Goal: Complete application form

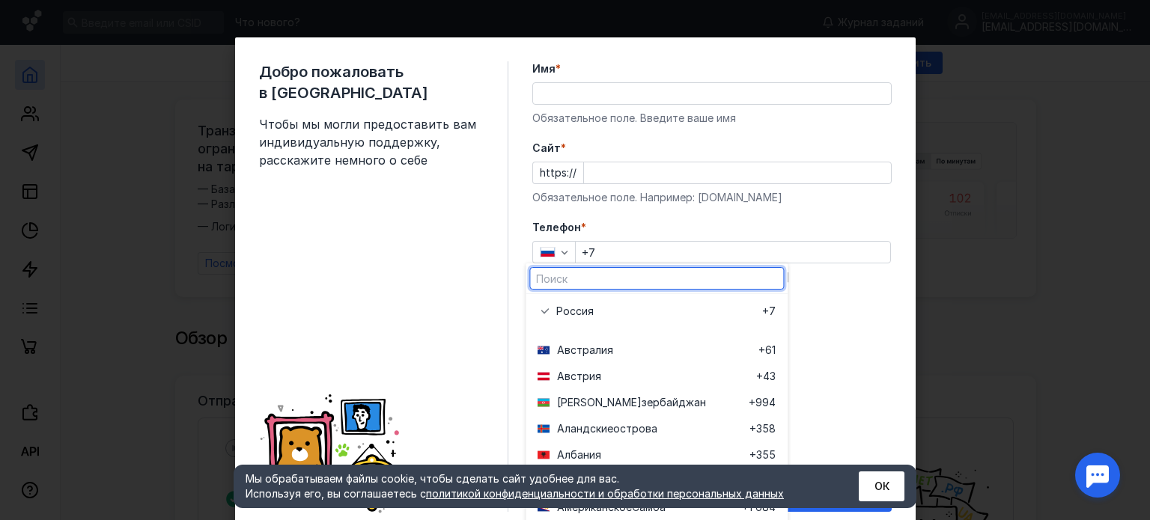
click at [592, 282] on input "text" at bounding box center [656, 278] width 253 height 21
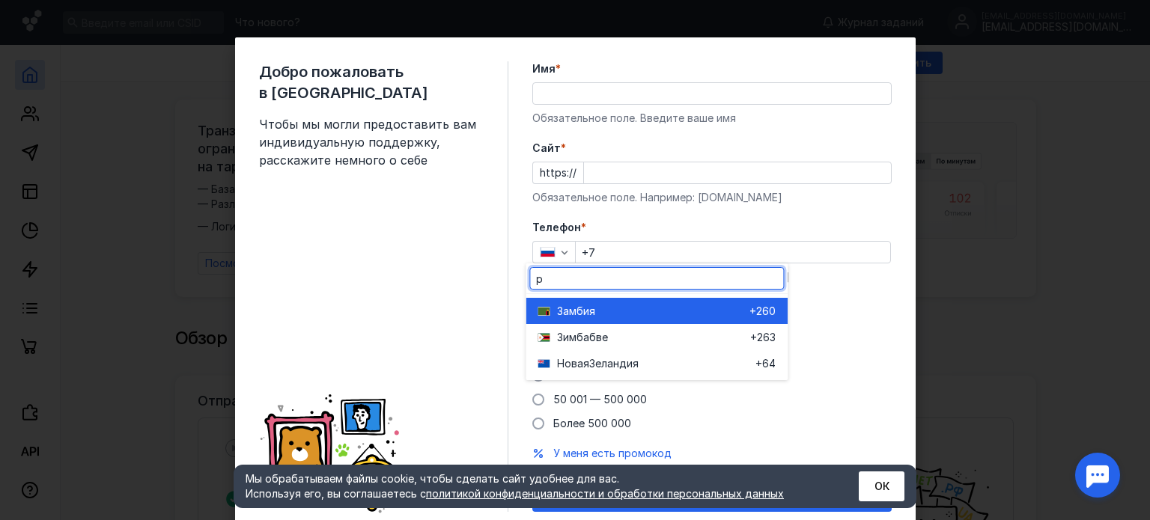
type input "po"
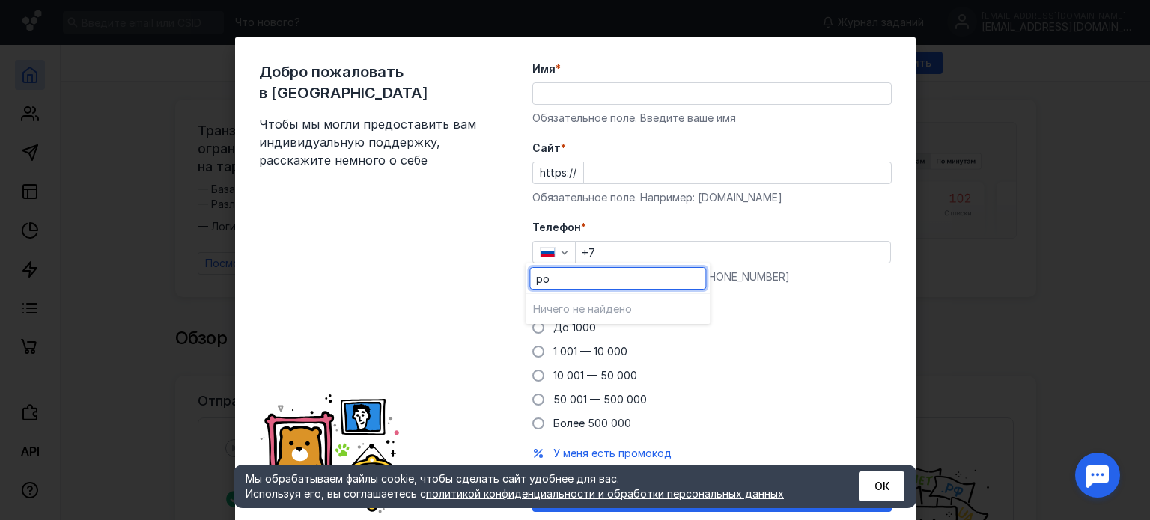
drag, startPoint x: 592, startPoint y: 282, endPoint x: 348, endPoint y: 279, distance: 244.1
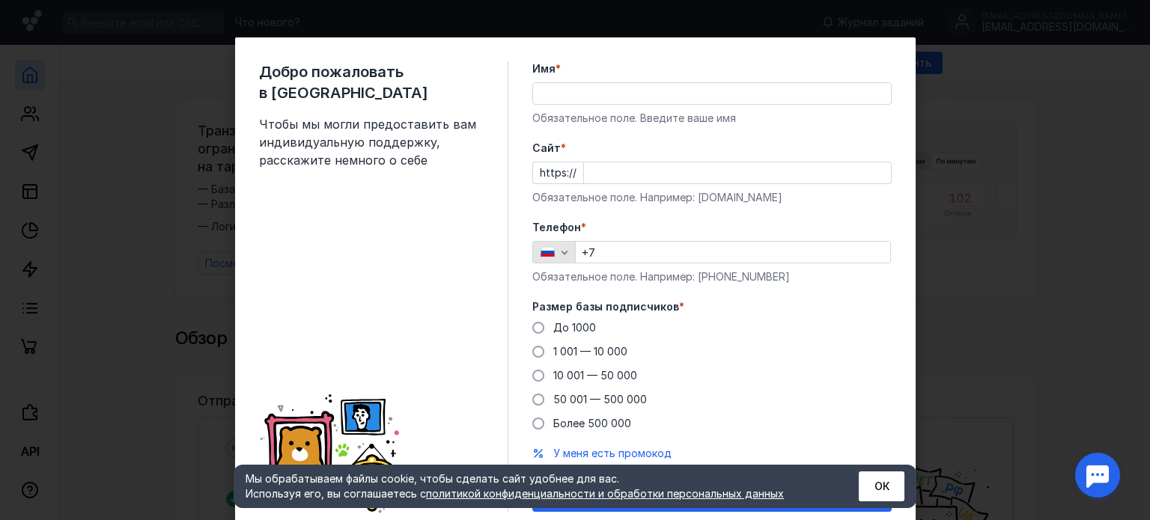
click at [559, 253] on icon "button" at bounding box center [565, 252] width 12 height 12
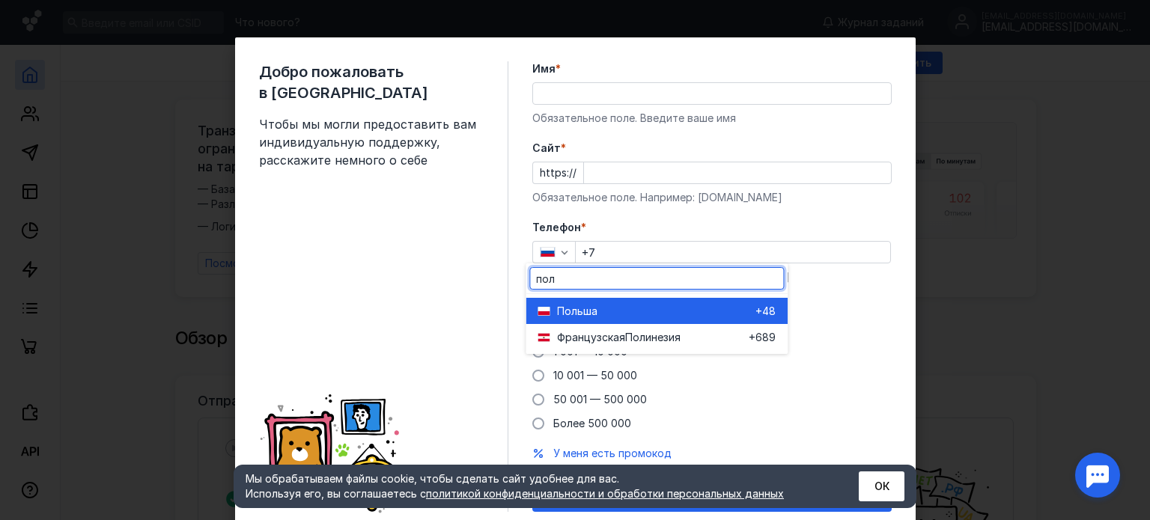
type input "пол"
click at [614, 307] on div "По льша" at bounding box center [656, 311] width 198 height 15
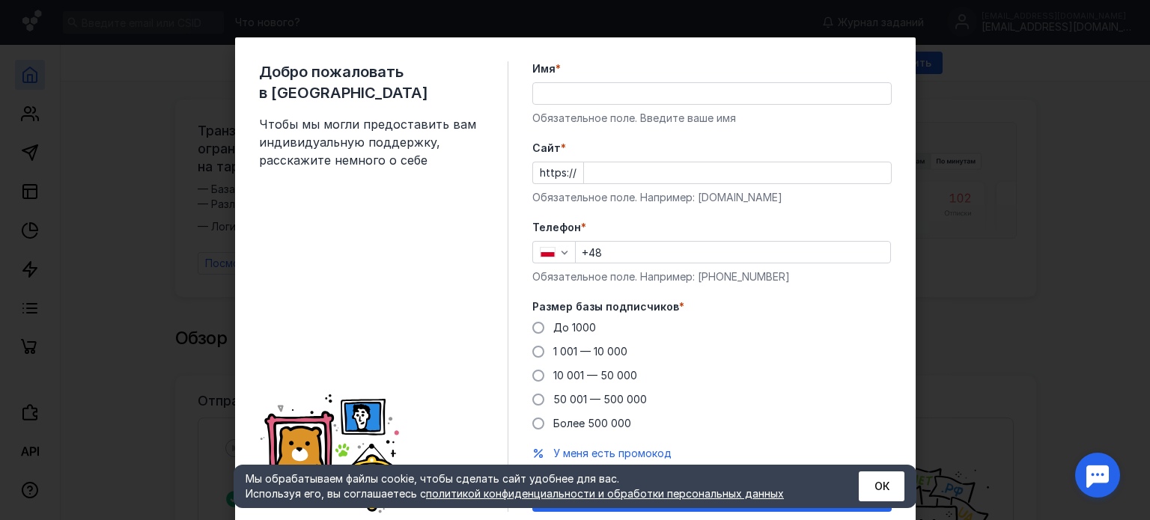
click at [642, 238] on div "Телефон * +48 Обязательное поле. Например: [PHONE_NUMBER]" at bounding box center [711, 252] width 359 height 64
click at [645, 248] on input "+48" at bounding box center [733, 252] width 314 height 21
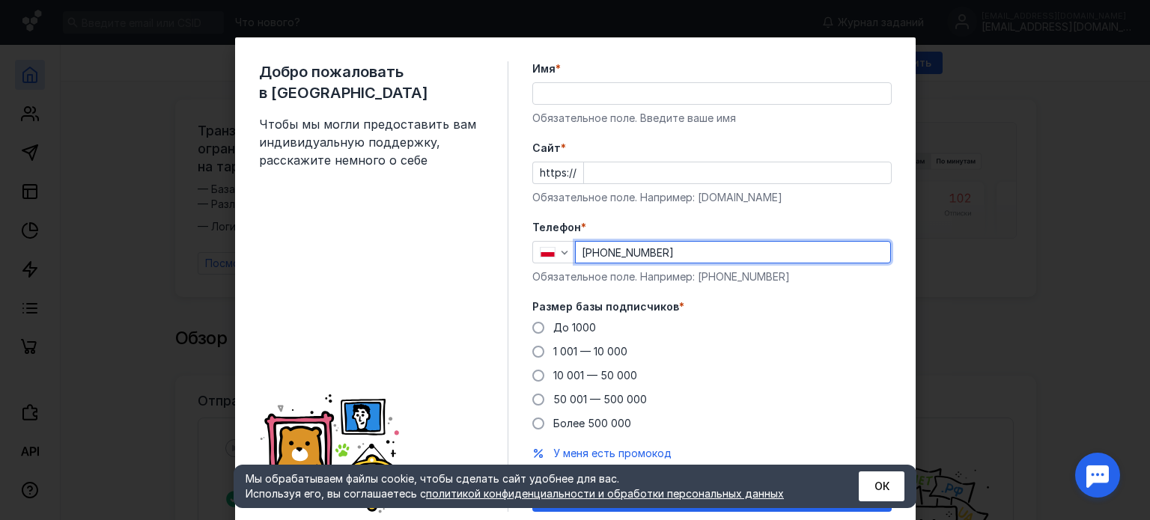
type input "[PHONE_NUMBER]"
click at [654, 177] on input "Cайт *" at bounding box center [737, 172] width 307 height 21
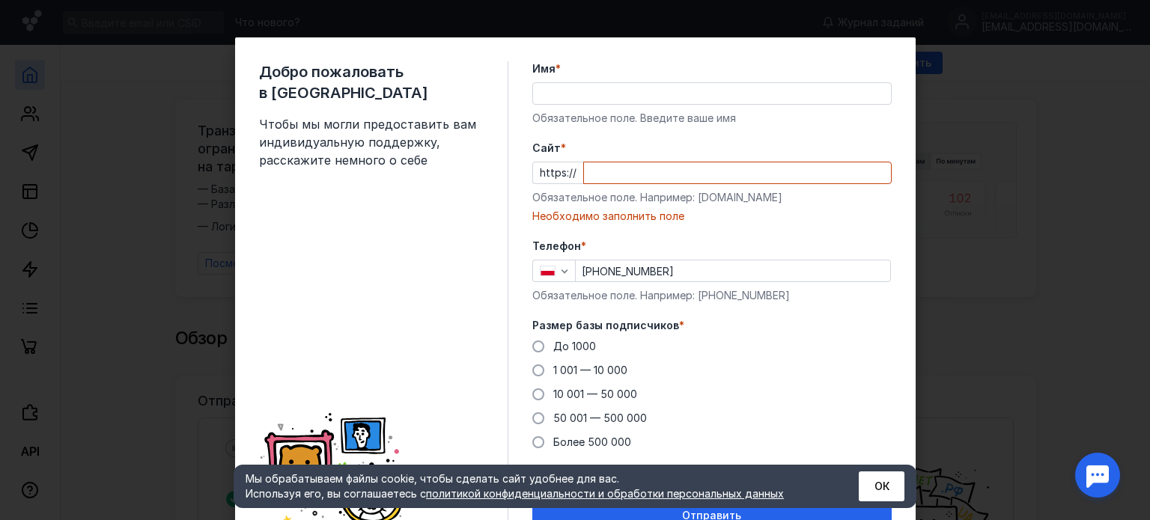
click at [665, 212] on form "Имя * Обязательное поле. Введите ваше имя [PERSON_NAME] * https:// Обязательное…" at bounding box center [711, 295] width 359 height 469
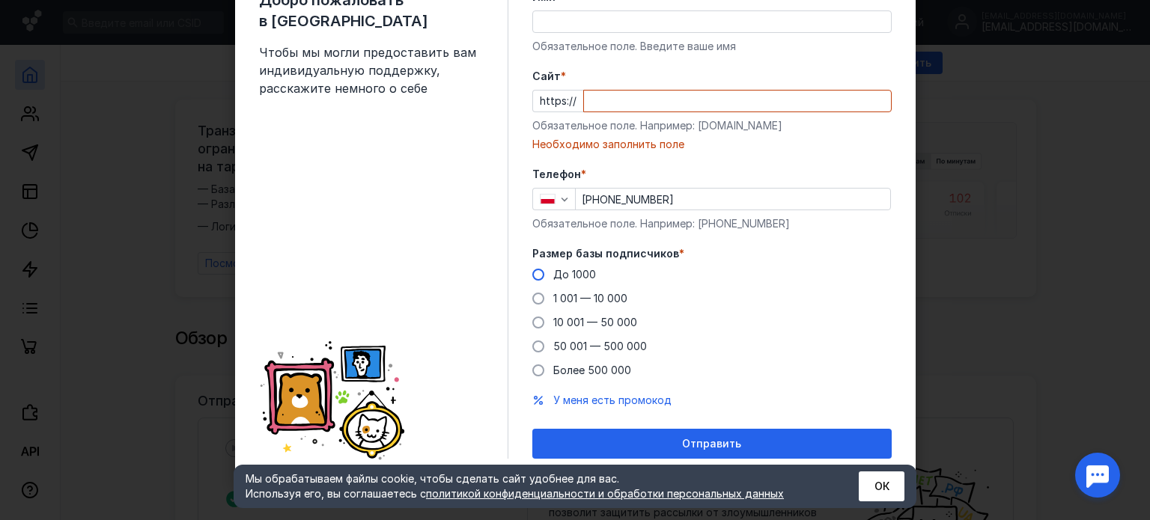
click at [542, 276] on label "До 1000" at bounding box center [564, 274] width 64 height 15
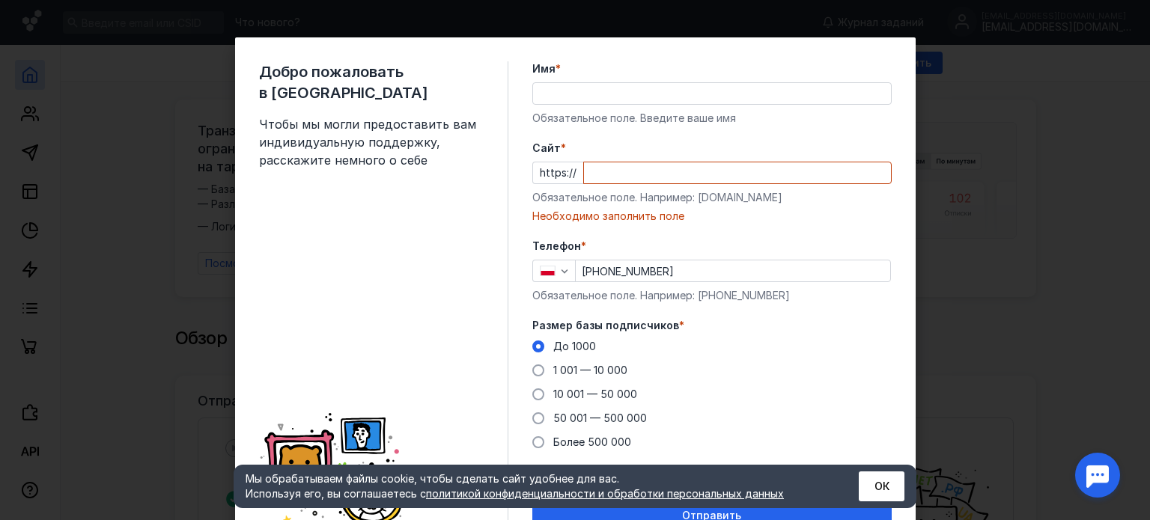
click at [611, 92] on input "Имя *" at bounding box center [712, 93] width 358 height 21
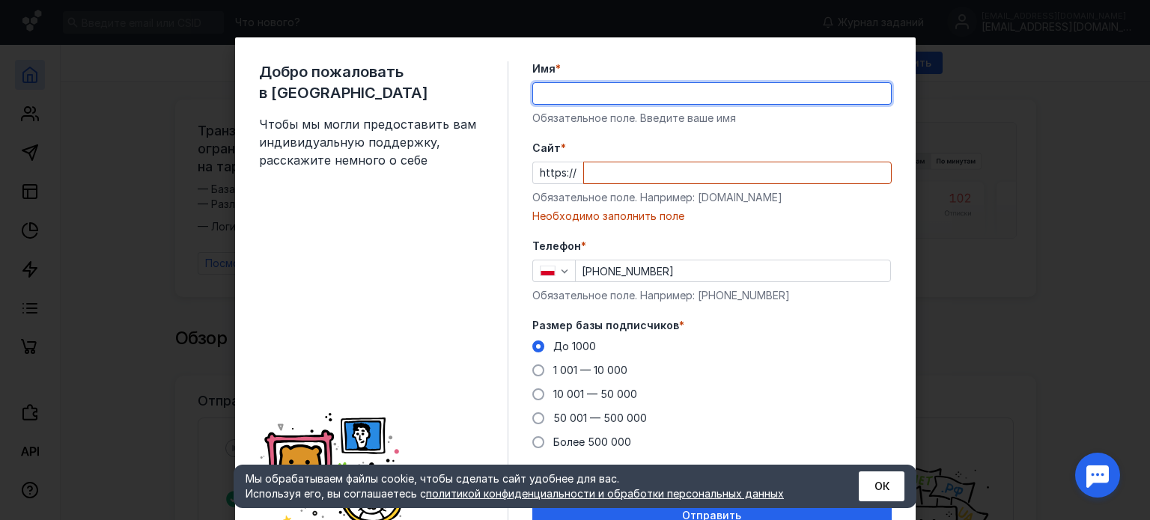
type input "Get Stars"
click at [616, 117] on div "Обязательное поле. Введите ваше имя" at bounding box center [711, 118] width 359 height 15
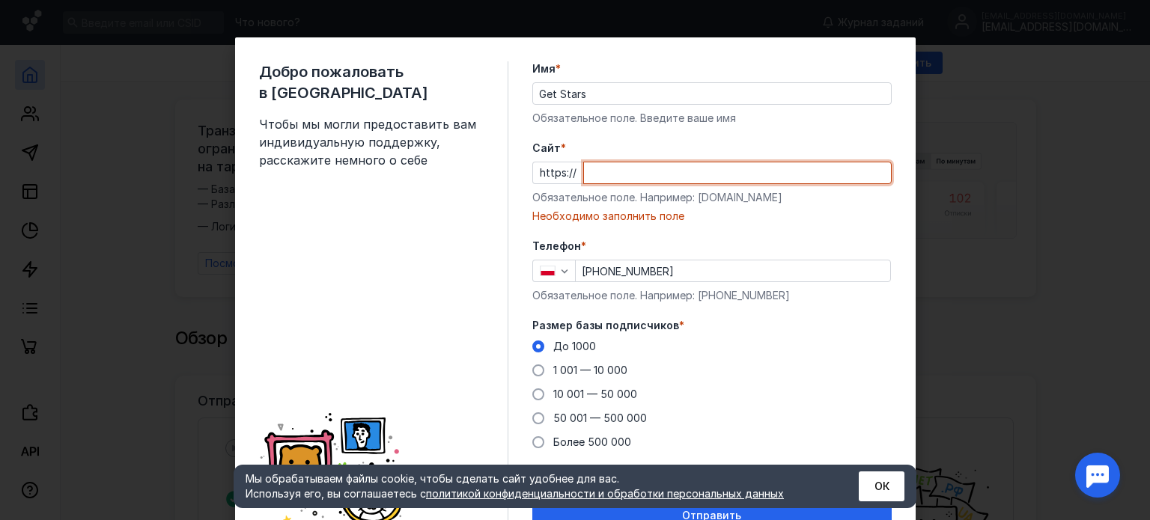
click at [616, 165] on input "Cайт *" at bounding box center [737, 172] width 307 height 21
type input "п"
drag, startPoint x: 452, startPoint y: 181, endPoint x: 419, endPoint y: 185, distance: 32.4
click at [419, 185] on div "Добро пожаловать в Sendsay Чтобы мы могли предоставить вам индивидуальную подде…" at bounding box center [575, 295] width 681 height 517
paste input "[DOMAIN_NAME]/"
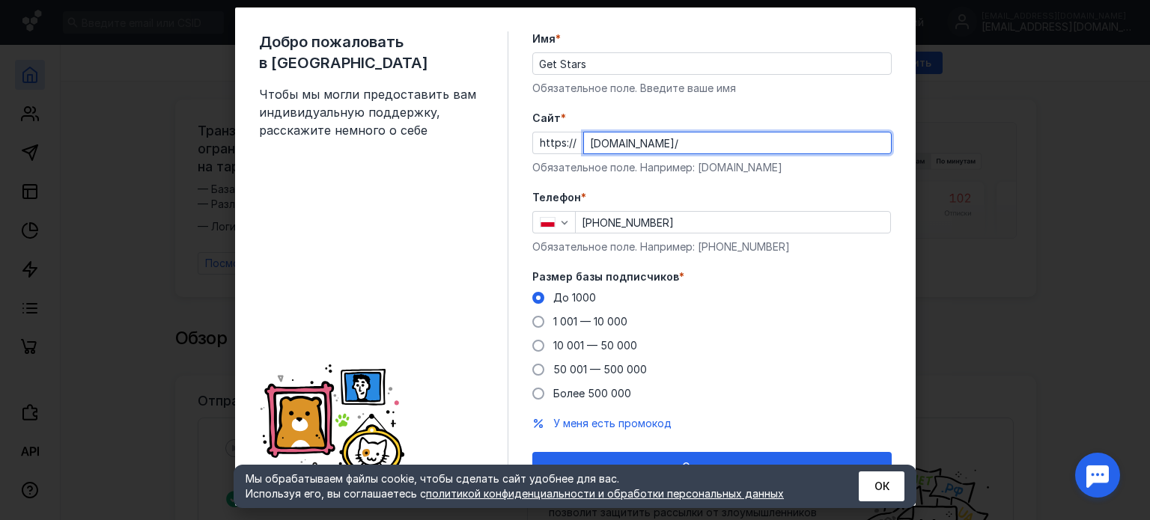
scroll to position [53, 0]
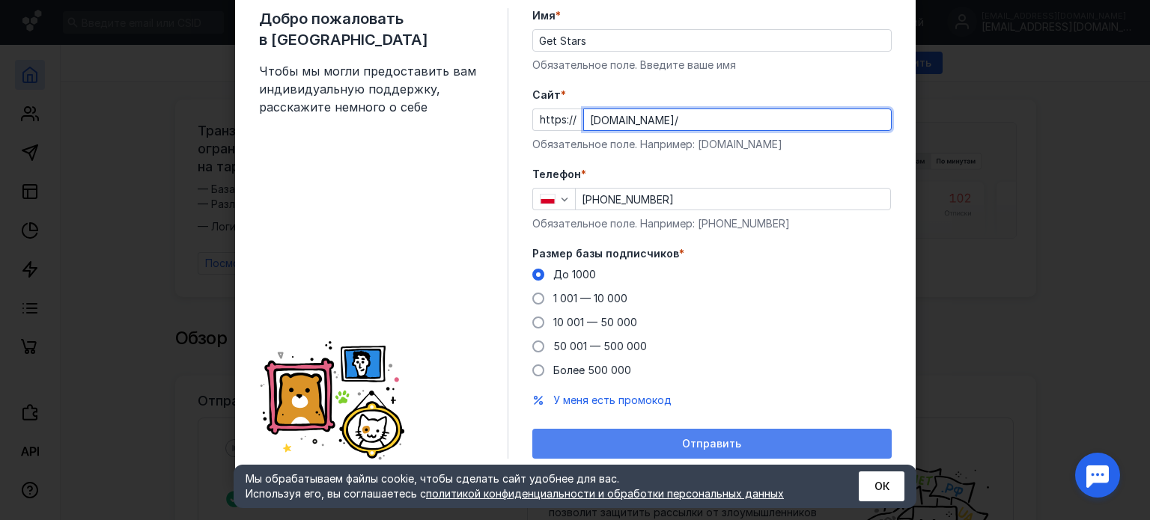
type input "[DOMAIN_NAME]/"
click at [689, 438] on span "Отправить" at bounding box center [711, 444] width 59 height 13
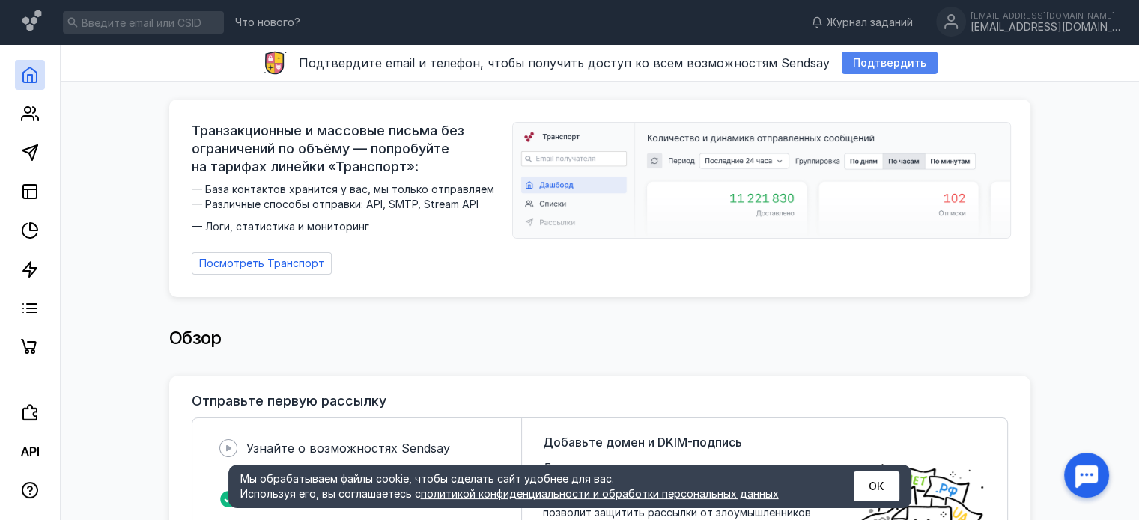
click at [881, 63] on span "Подтвердить" at bounding box center [889, 63] width 73 height 13
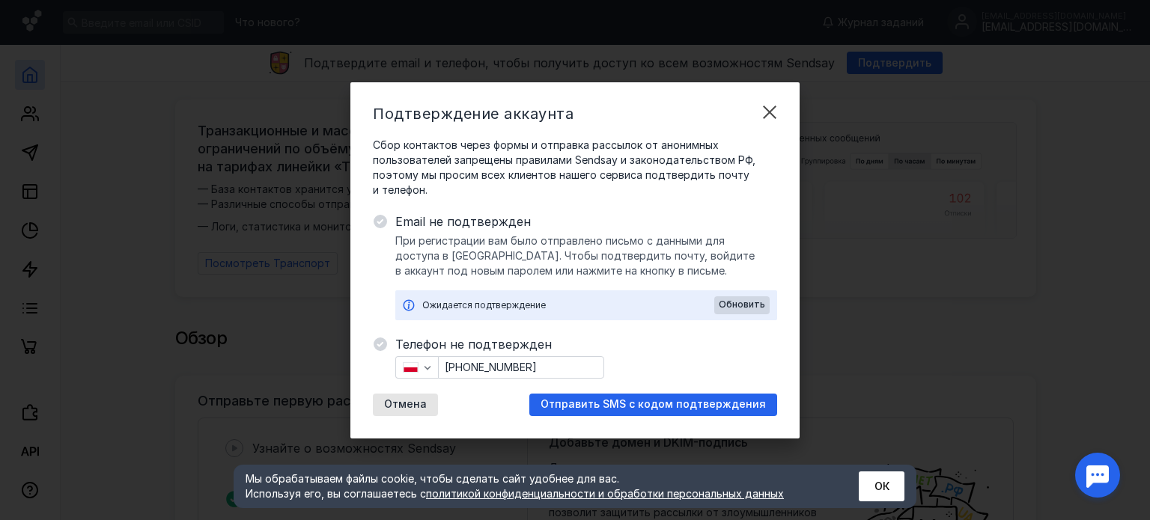
click at [633, 392] on div "Телефон не подтвержден [PHONE_NUMBER] Отмена Отправить SMS с кодом подтверждения" at bounding box center [586, 375] width 382 height 81
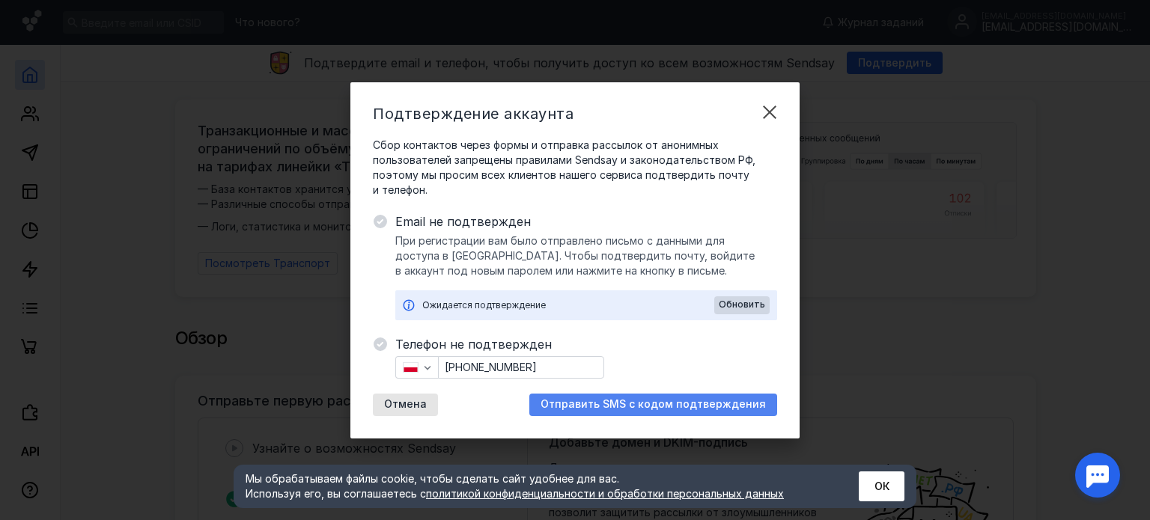
click at [633, 401] on span "Отправить SMS с кодом подтверждения" at bounding box center [653, 404] width 225 height 13
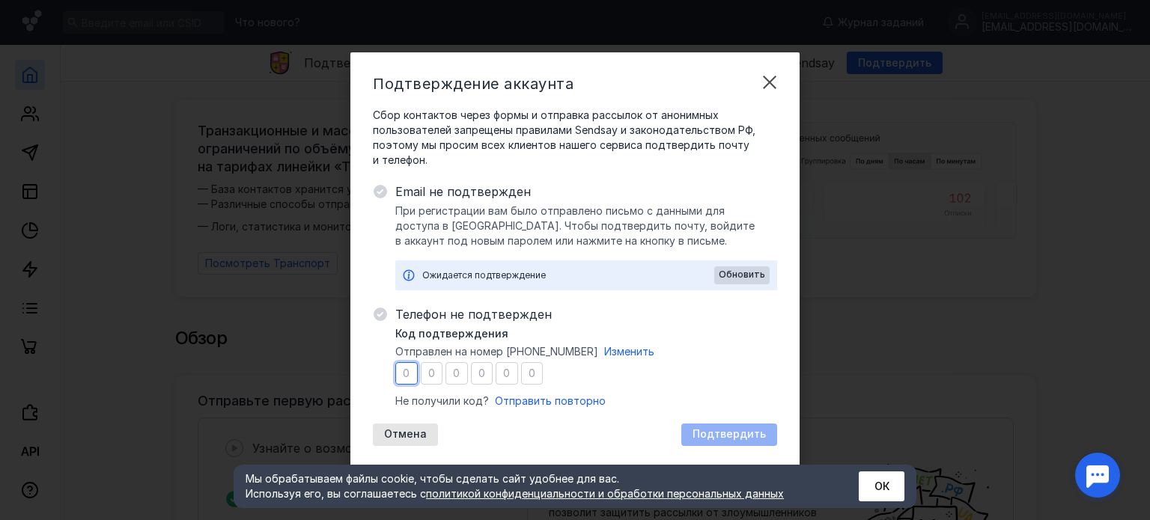
click at [510, 369] on input "number" at bounding box center [507, 373] width 22 height 22
click at [568, 350] on span "Отправлен на номер [PHONE_NUMBER]" at bounding box center [496, 351] width 203 height 15
